Goal: Task Accomplishment & Management: Manage account settings

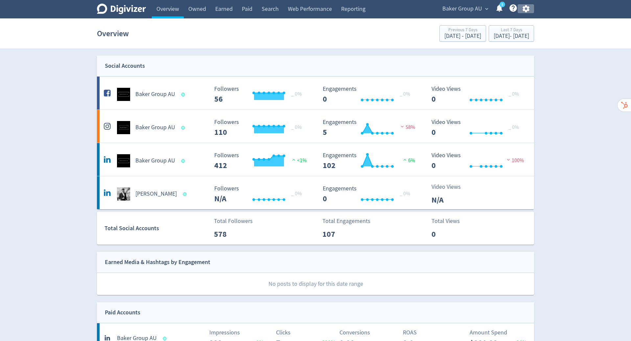
click at [528, 9] on icon "button" at bounding box center [525, 8] width 7 height 7
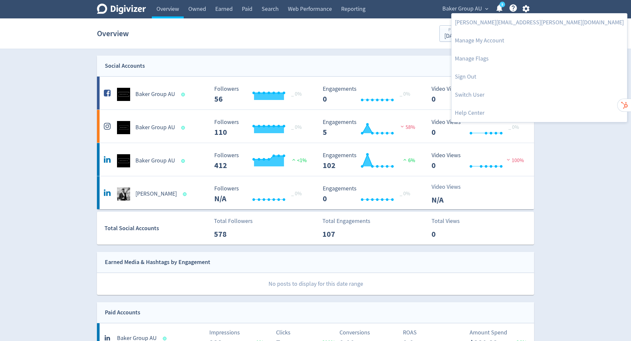
click at [467, 97] on link "Switch User" at bounding box center [538, 95] width 175 height 18
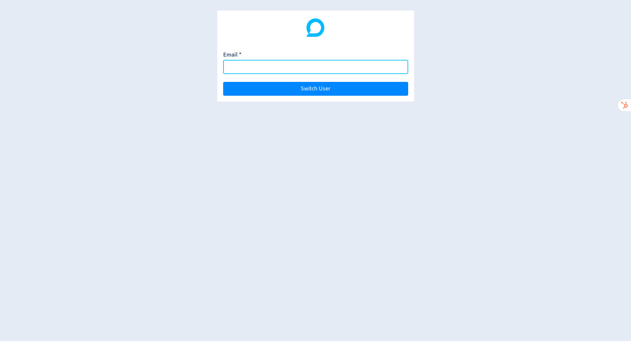
click at [275, 65] on input "Email *" at bounding box center [315, 67] width 185 height 14
paste input "[EMAIL_ADDRESS][DOMAIN_NAME]"
type input "[EMAIL_ADDRESS][DOMAIN_NAME]"
click at [223, 82] on button "Switch User" at bounding box center [315, 89] width 185 height 14
